Goal: Task Accomplishment & Management: Use online tool/utility

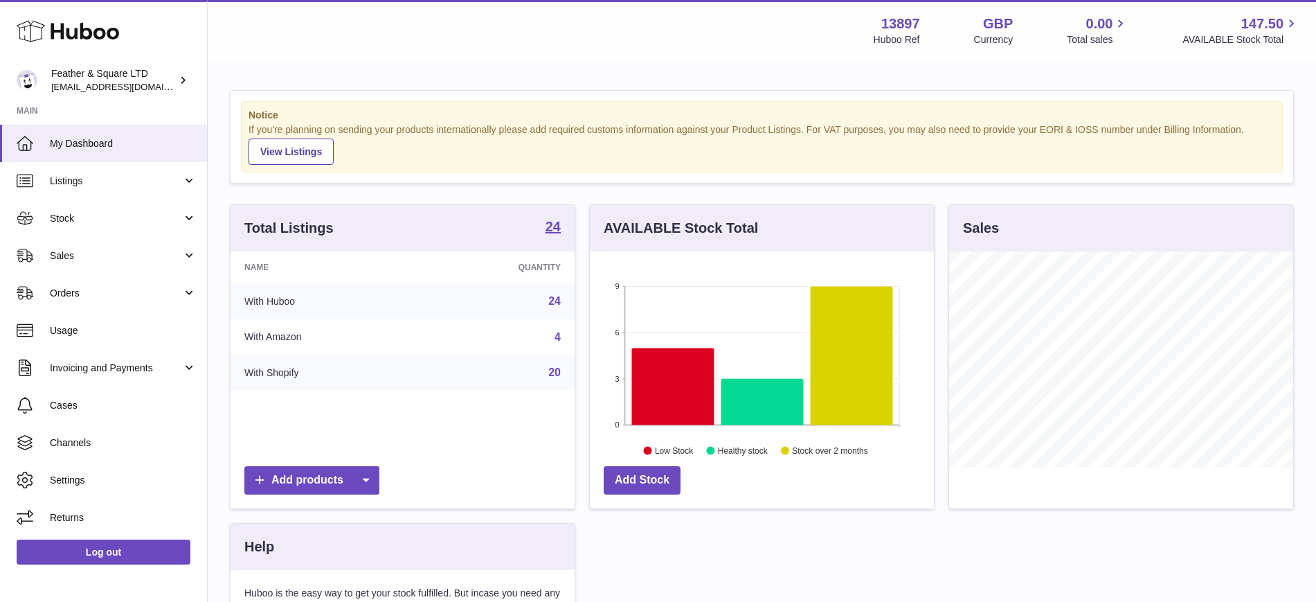
scroll to position [216, 344]
click at [103, 263] on link "Sales" at bounding box center [103, 255] width 207 height 37
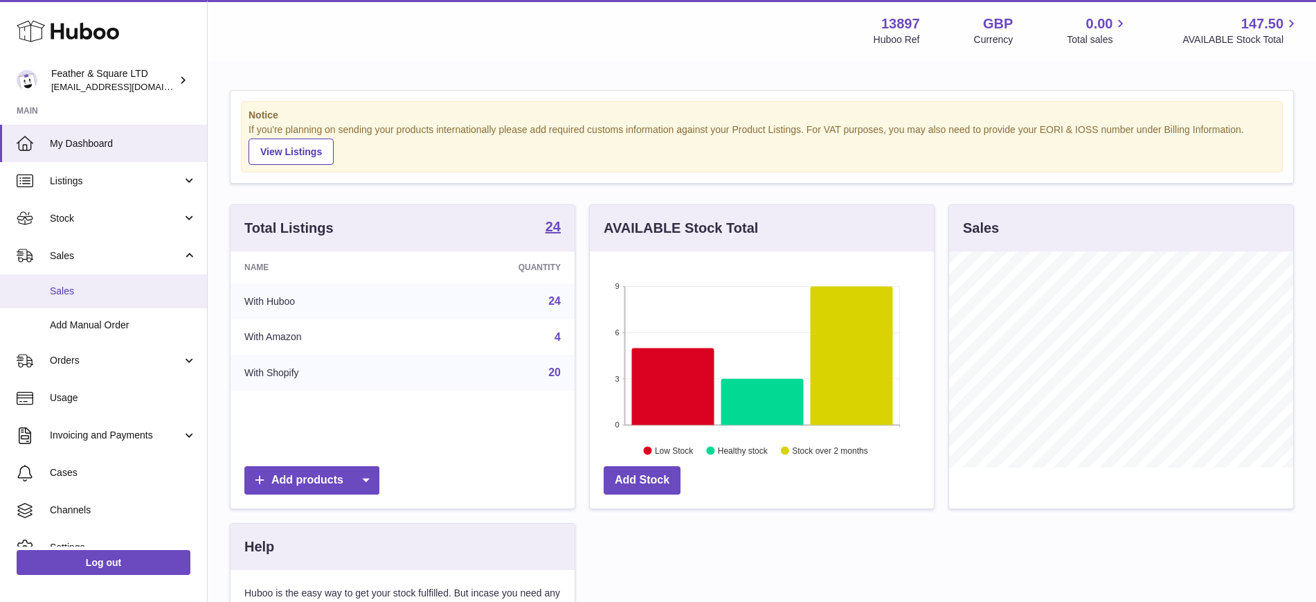
click at [101, 292] on span "Sales" at bounding box center [123, 291] width 147 height 13
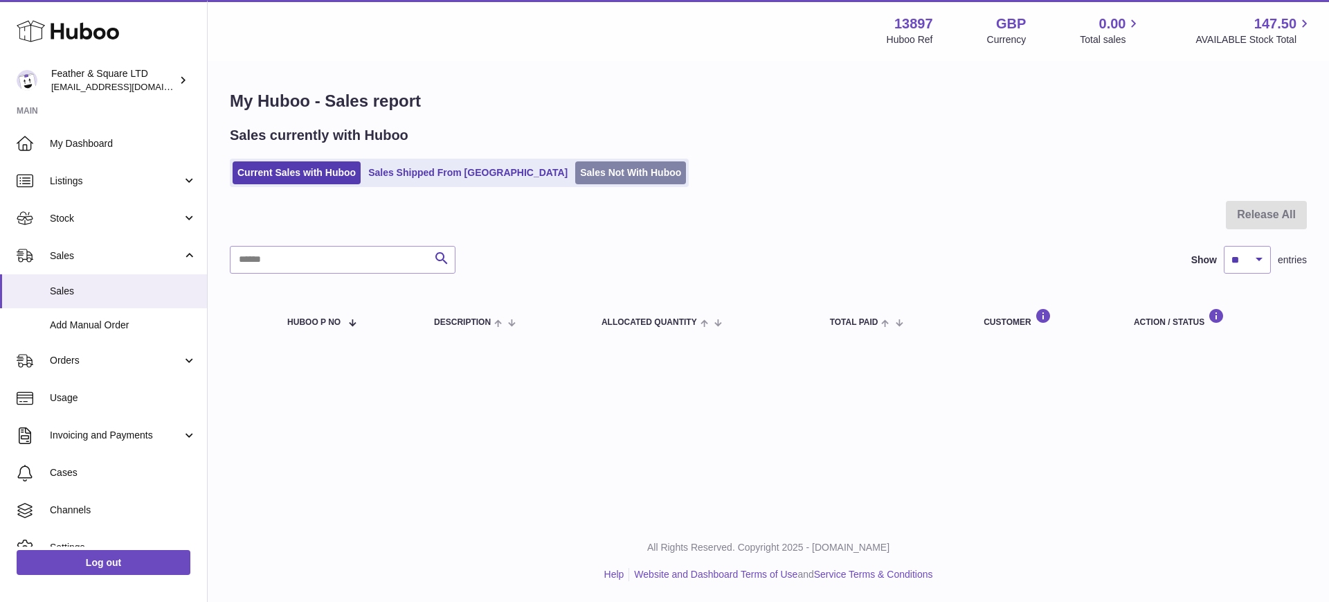
click at [575, 167] on link "Sales Not With Huboo" at bounding box center [630, 172] width 111 height 23
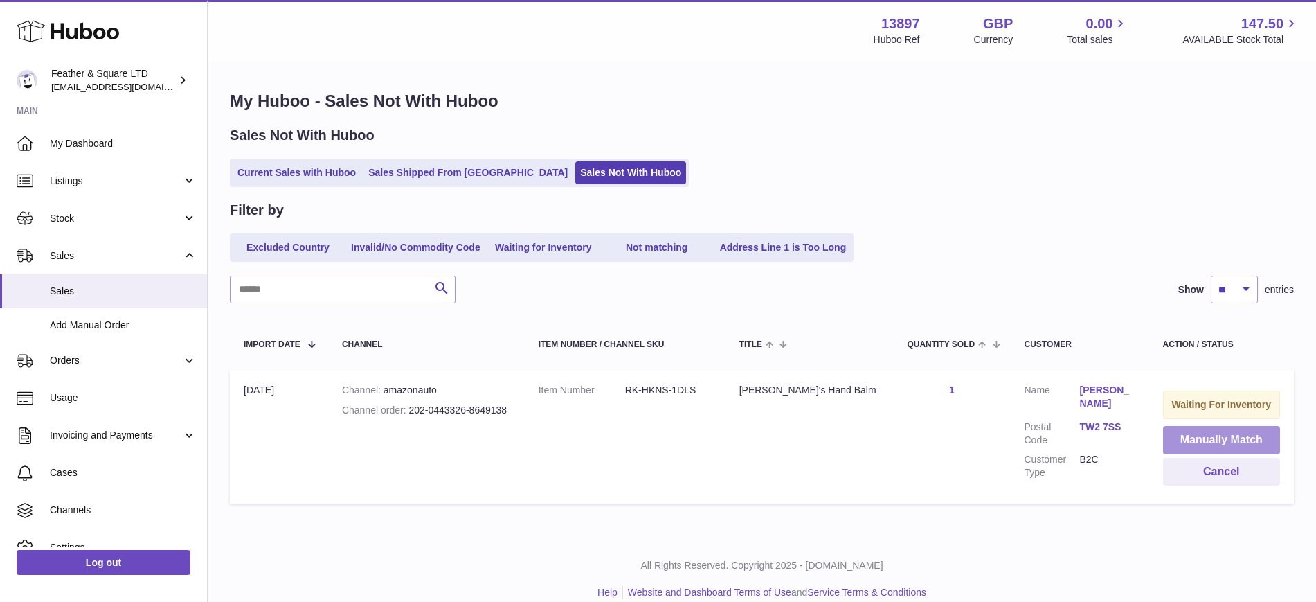
click at [1167, 439] on button "Manually Match" at bounding box center [1222, 440] width 118 height 28
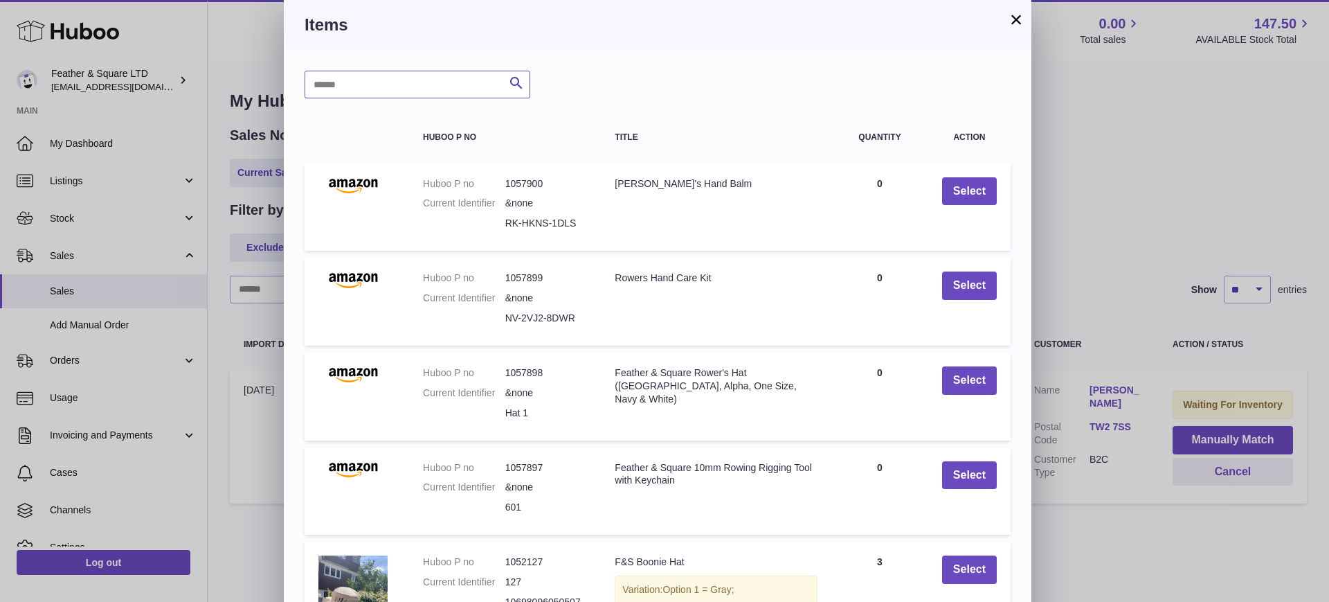
click at [427, 84] on input "text" at bounding box center [418, 85] width 226 height 28
click at [1019, 18] on button "×" at bounding box center [1016, 19] width 17 height 17
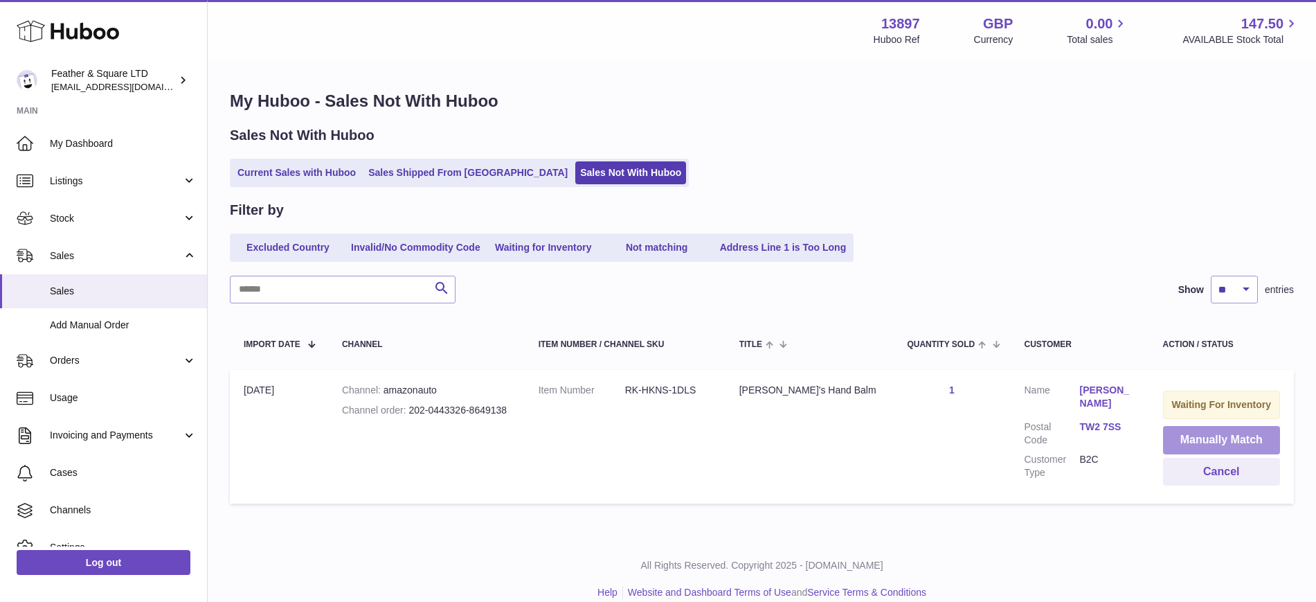
click at [1206, 445] on button "Manually Match" at bounding box center [1222, 440] width 118 height 28
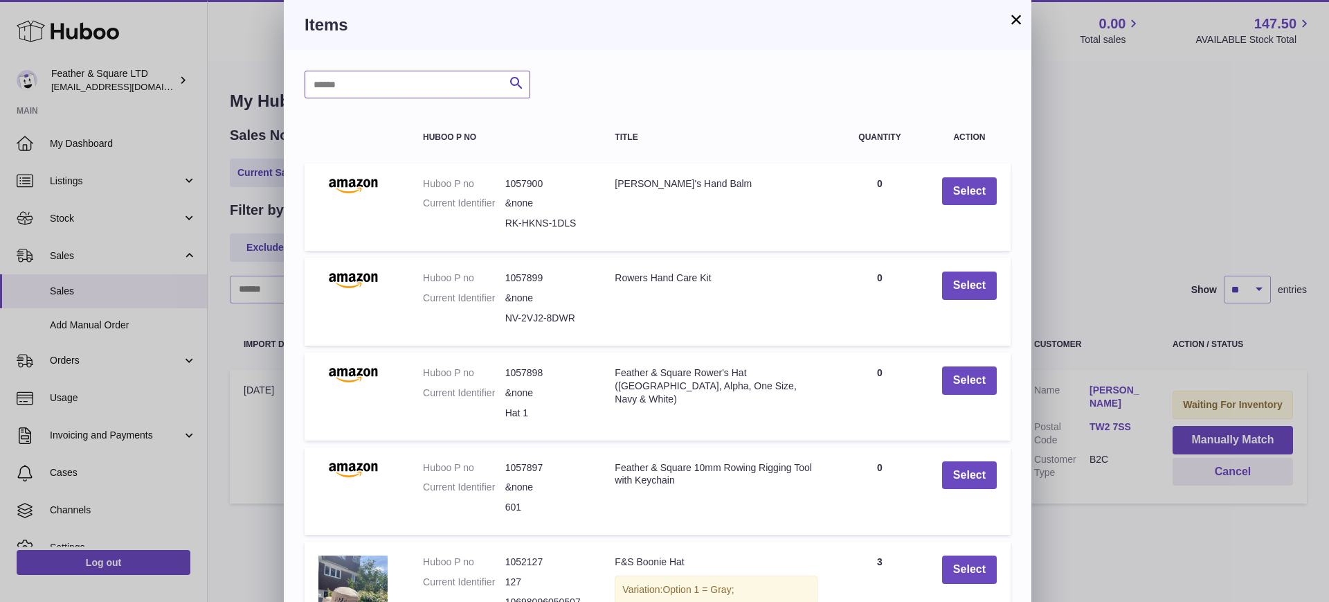
click at [400, 89] on input "text" at bounding box center [418, 85] width 226 height 28
type input "****"
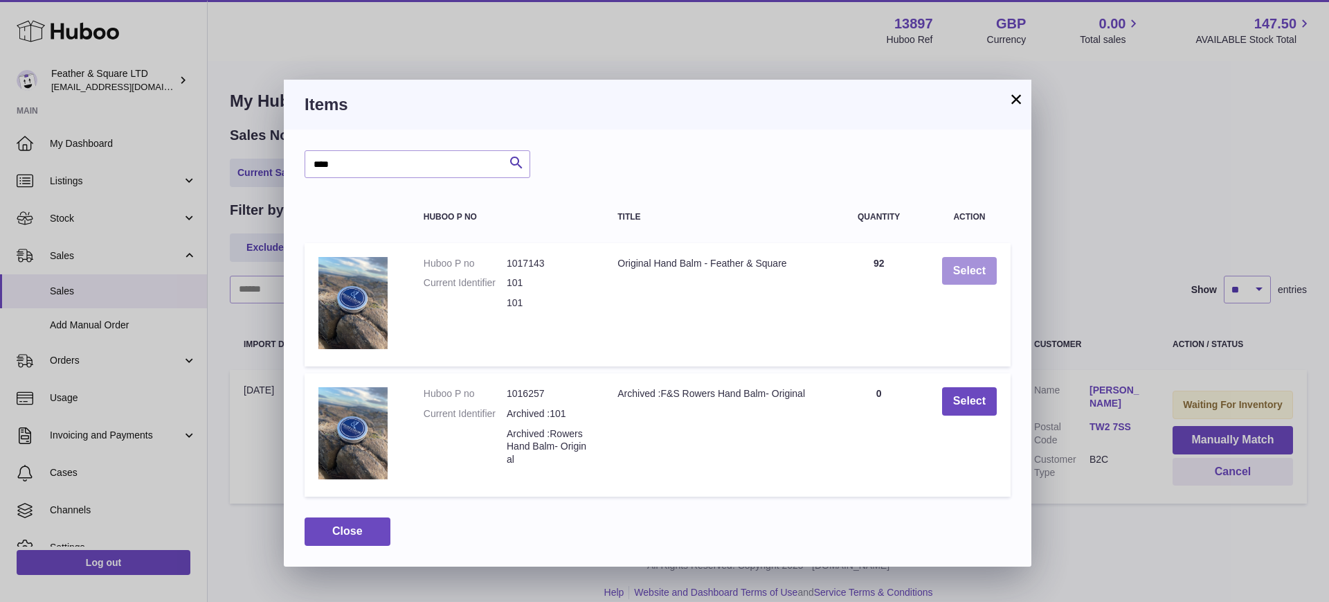
click at [971, 267] on button "Select" at bounding box center [969, 271] width 55 height 28
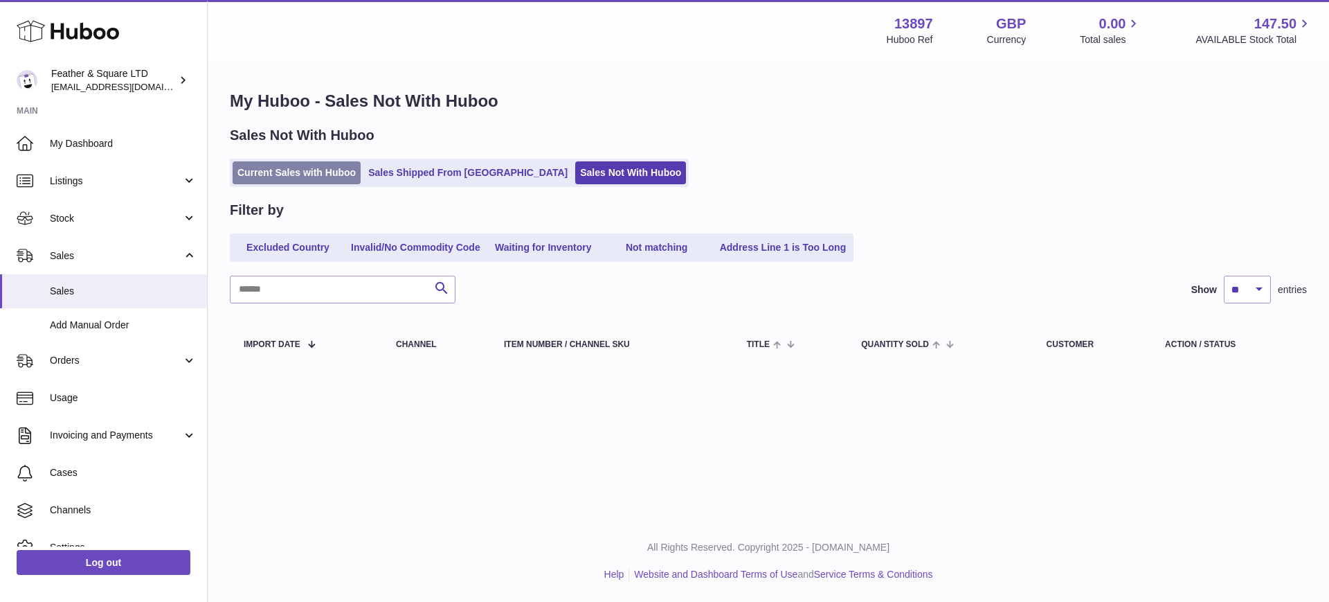
click at [269, 172] on link "Current Sales with Huboo" at bounding box center [297, 172] width 128 height 23
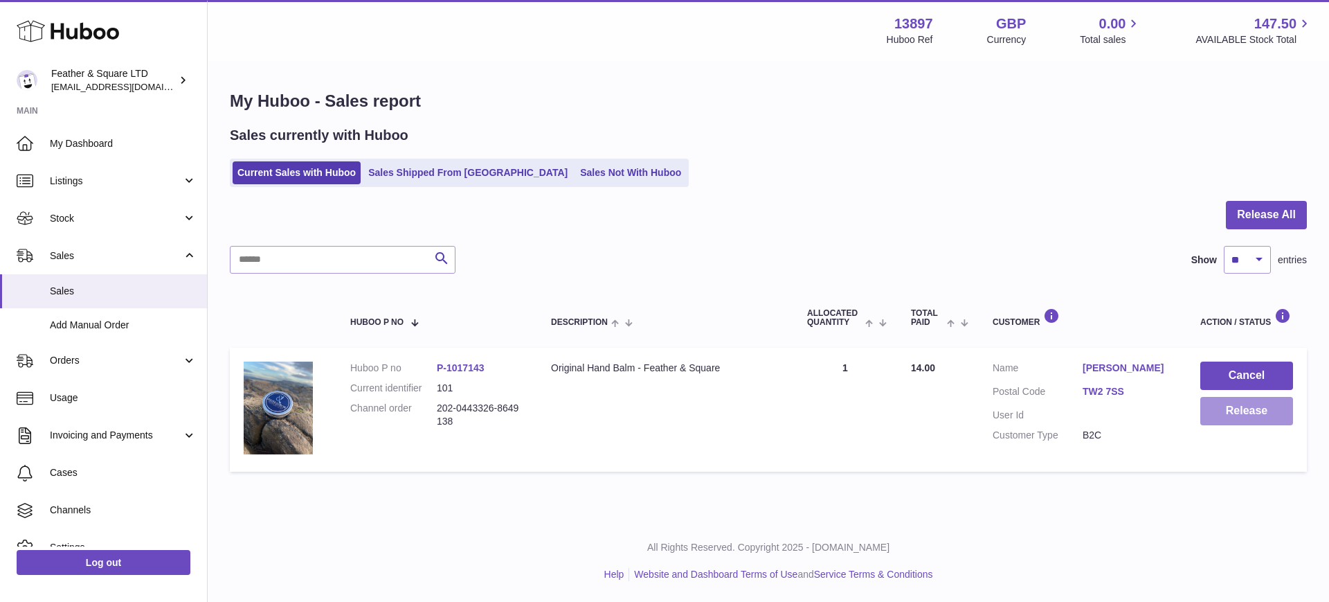
click at [1231, 410] on button "Release" at bounding box center [1247, 411] width 93 height 28
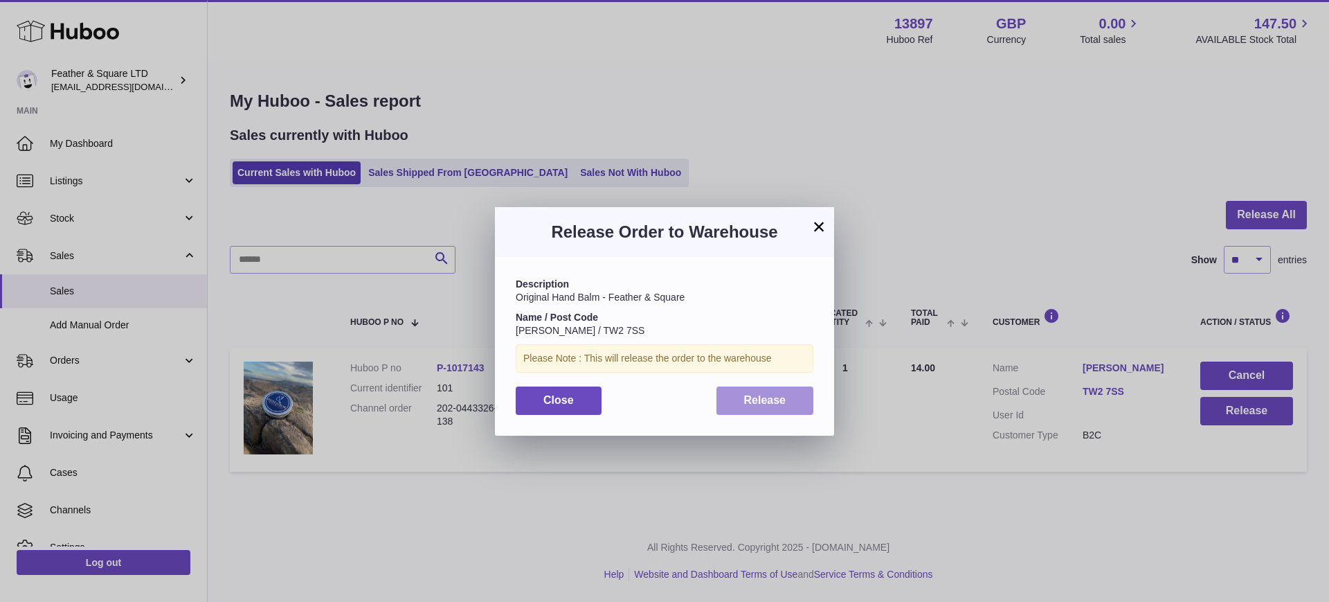
click at [774, 397] on span "Release" at bounding box center [765, 400] width 42 height 12
